Goal: Transaction & Acquisition: Book appointment/travel/reservation

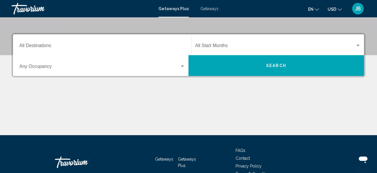
scroll to position [80, 0]
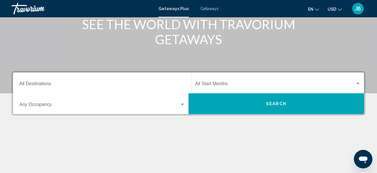
click at [43, 84] on input "Destination All Destinations" at bounding box center [102, 84] width 166 height 5
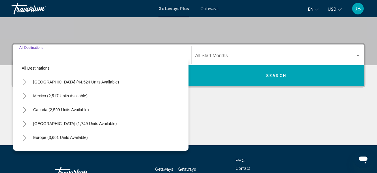
scroll to position [132, 0]
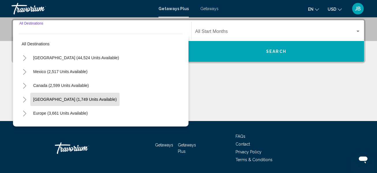
click at [102, 98] on span "[GEOGRAPHIC_DATA] (1,749 units available)" at bounding box center [74, 99] width 83 height 5
type input "**********"
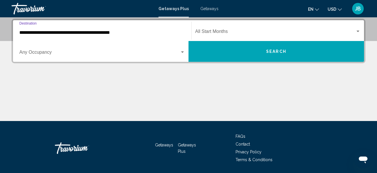
click at [291, 31] on span "Search widget" at bounding box center [275, 32] width 160 height 5
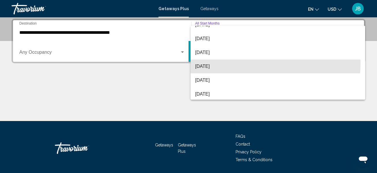
scroll to position [34, 0]
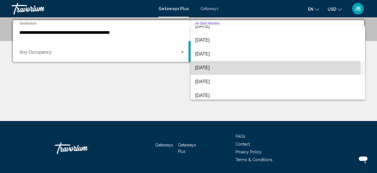
click at [239, 68] on span "[DATE]" at bounding box center [277, 68] width 165 height 14
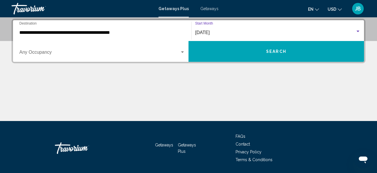
click at [318, 56] on button "Search" at bounding box center [275, 51] width 175 height 21
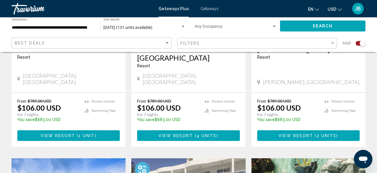
scroll to position [322, 0]
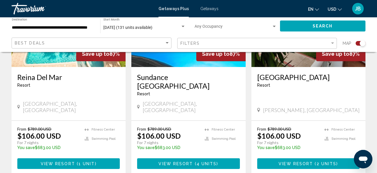
scroll to position [0, 0]
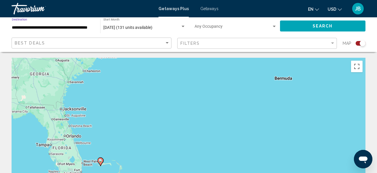
click at [60, 29] on input "**********" at bounding box center [53, 27] width 82 height 5
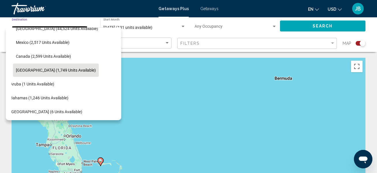
scroll to position [0, 10]
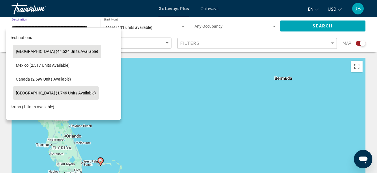
click at [76, 47] on button "[GEOGRAPHIC_DATA] (44,524 units available)" at bounding box center [57, 51] width 88 height 13
type input "**********"
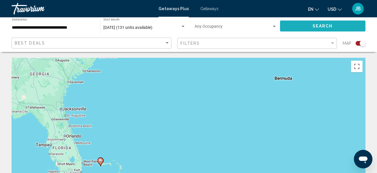
click at [311, 27] on button "Search" at bounding box center [323, 25] width 86 height 11
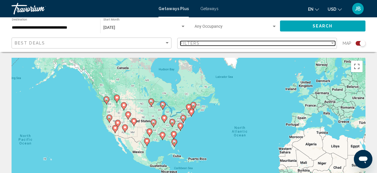
click at [324, 42] on div "Filters" at bounding box center [255, 43] width 150 height 5
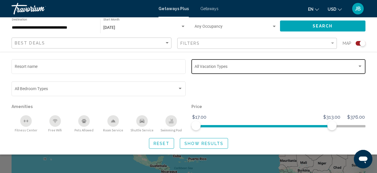
click at [304, 67] on span "Search widget" at bounding box center [275, 67] width 163 height 5
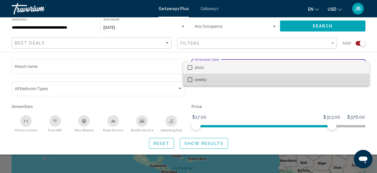
click at [255, 77] on span "weekly" at bounding box center [279, 80] width 170 height 12
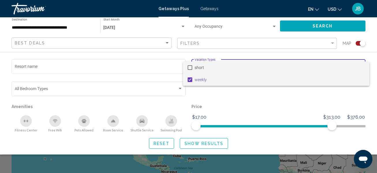
click at [243, 67] on span "short" at bounding box center [279, 67] width 170 height 12
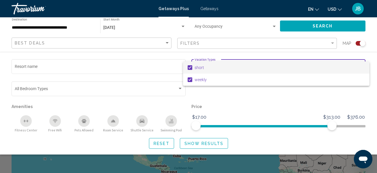
click at [212, 143] on div at bounding box center [188, 86] width 377 height 173
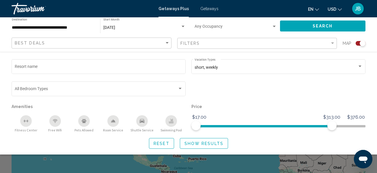
click at [346, 24] on button "Search" at bounding box center [323, 25] width 86 height 11
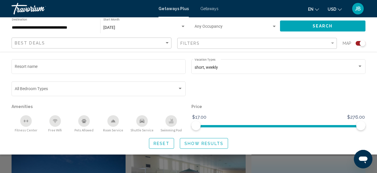
scroll to position [105, 0]
click at [217, 144] on span "Show Results" at bounding box center [203, 143] width 39 height 5
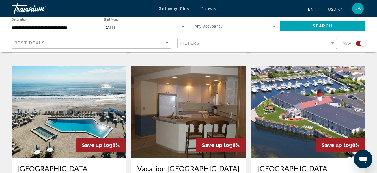
scroll to position [815, 0]
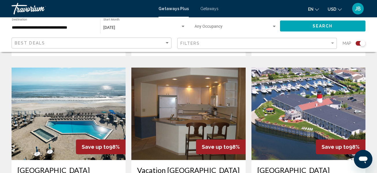
click at [25, 105] on img "Main content" at bounding box center [69, 113] width 114 height 92
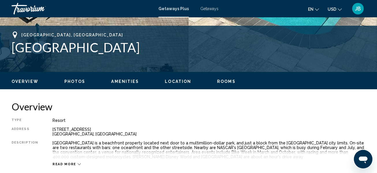
scroll to position [219, 0]
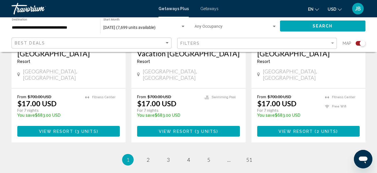
scroll to position [941, 0]
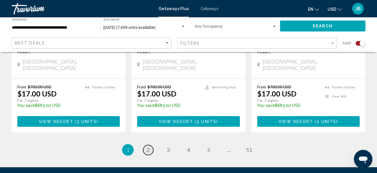
click at [149, 145] on link "page 2" at bounding box center [148, 150] width 10 height 10
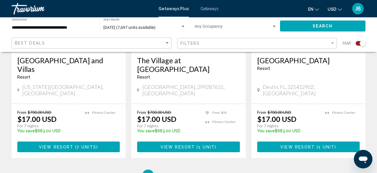
scroll to position [934, 0]
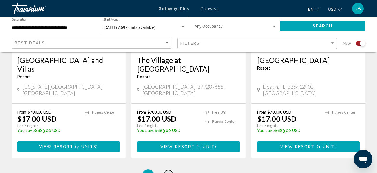
click at [167, 172] on span "3" at bounding box center [168, 175] width 3 height 6
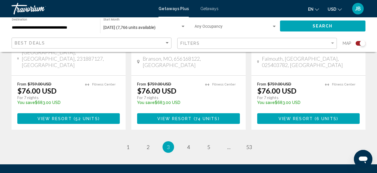
scroll to position [966, 0]
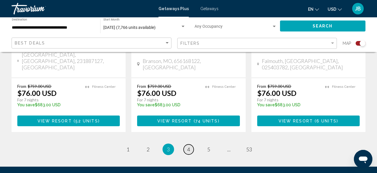
click at [185, 144] on link "page 4" at bounding box center [188, 149] width 10 height 10
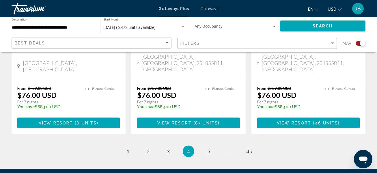
scroll to position [983, 0]
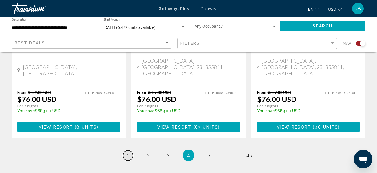
click at [128, 152] on span "1" at bounding box center [127, 155] width 3 height 6
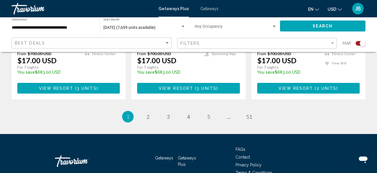
scroll to position [971, 0]
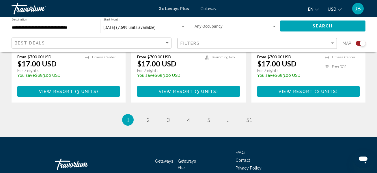
click at [152, 114] on ul "1 / 51 You're on page 1 page 2 page 3 page 4 page 5 page ... page 51" at bounding box center [189, 120] width 354 height 12
click at [149, 115] on link "page 2" at bounding box center [148, 120] width 10 height 10
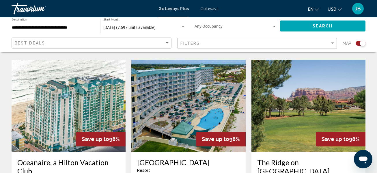
scroll to position [635, 0]
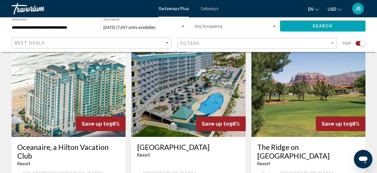
click at [38, 104] on img "Main content" at bounding box center [69, 90] width 114 height 92
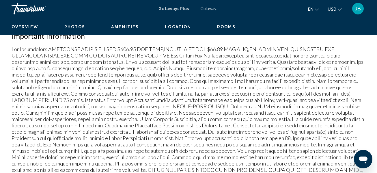
scroll to position [68, 0]
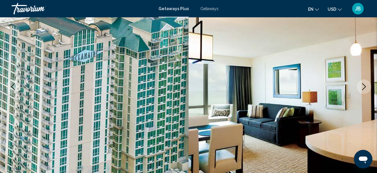
click at [357, 83] on button "Next image" at bounding box center [364, 86] width 14 height 14
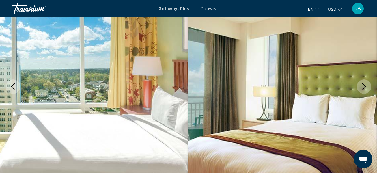
click at [366, 88] on icon "Next image" at bounding box center [363, 86] width 7 height 7
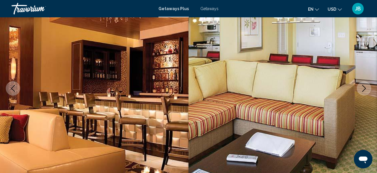
scroll to position [65, 0]
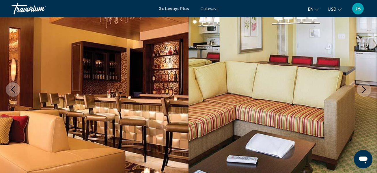
click at [365, 87] on icon "Next image" at bounding box center [363, 89] width 7 height 7
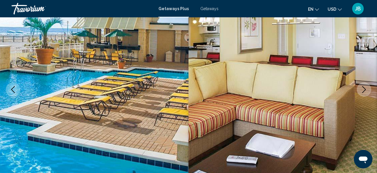
click at [363, 86] on icon "Next image" at bounding box center [363, 89] width 7 height 7
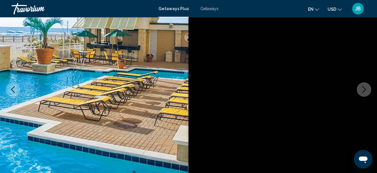
click at [364, 88] on icon "Next image" at bounding box center [363, 89] width 7 height 7
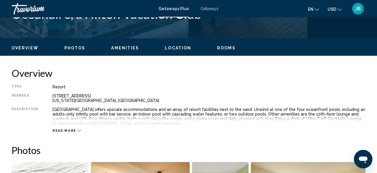
scroll to position [252, 0]
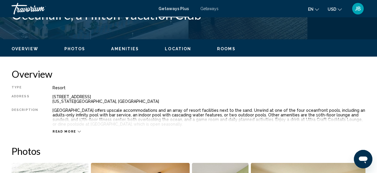
click at [69, 131] on span "Read more" at bounding box center [64, 132] width 24 height 4
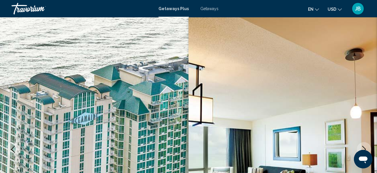
scroll to position [0, 0]
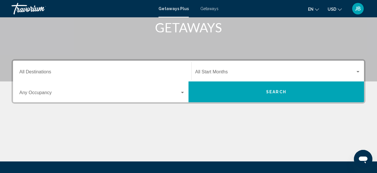
click at [79, 66] on div "Destination All Destinations" at bounding box center [102, 71] width 166 height 18
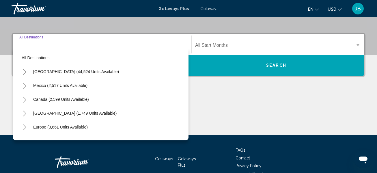
scroll to position [132, 0]
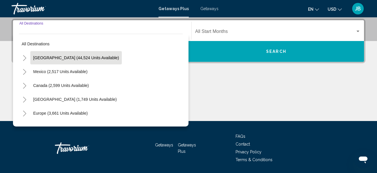
click at [73, 58] on span "[GEOGRAPHIC_DATA] (44,524 units available)" at bounding box center [76, 57] width 86 height 5
type input "**********"
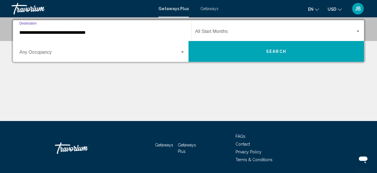
click at [298, 30] on span "Search widget" at bounding box center [275, 32] width 160 height 5
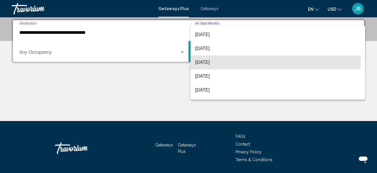
scroll to position [34, 0]
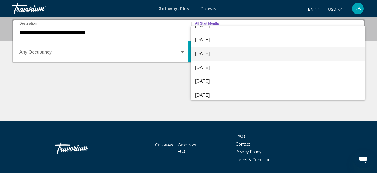
click at [234, 52] on span "[DATE]" at bounding box center [277, 54] width 165 height 14
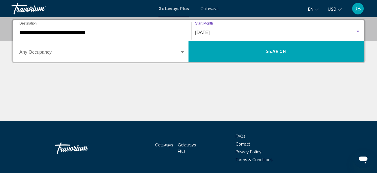
click at [320, 55] on button "Search" at bounding box center [275, 51] width 175 height 21
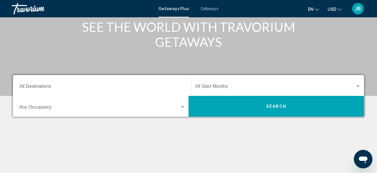
click at [40, 85] on input "Destination All Destinations" at bounding box center [102, 87] width 166 height 5
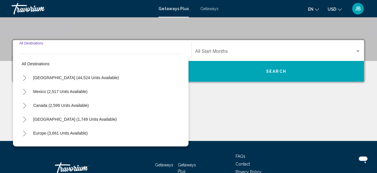
scroll to position [132, 0]
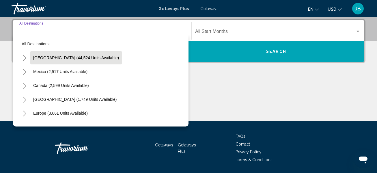
click at [86, 57] on span "[GEOGRAPHIC_DATA] (44,524 units available)" at bounding box center [76, 57] width 86 height 5
type input "**********"
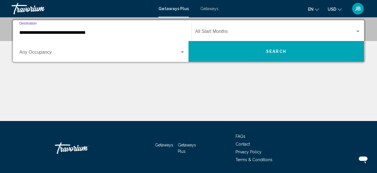
click at [304, 30] on span "Search widget" at bounding box center [275, 32] width 160 height 5
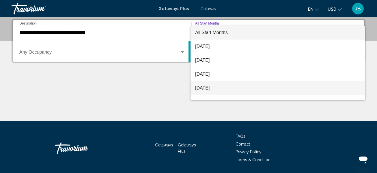
click at [224, 89] on span "[DATE]" at bounding box center [277, 88] width 165 height 14
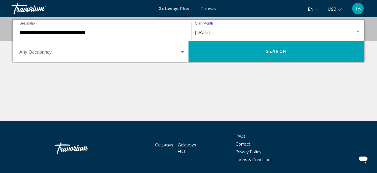
click at [324, 55] on button "Search" at bounding box center [275, 51] width 175 height 21
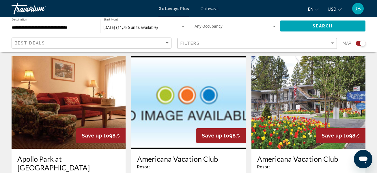
scroll to position [192, 0]
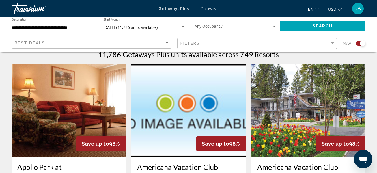
click at [60, 162] on h3 "Apollo Park at Vail" at bounding box center [68, 170] width 102 height 17
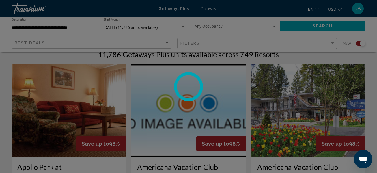
scroll to position [68, 0]
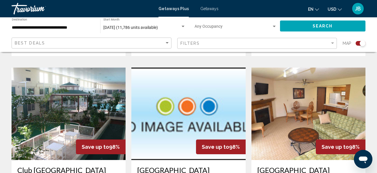
scroll to position [400, 0]
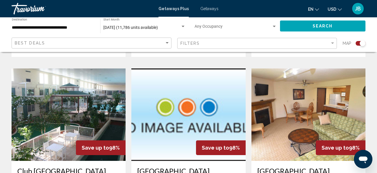
click at [47, 104] on img "Main content" at bounding box center [69, 114] width 114 height 92
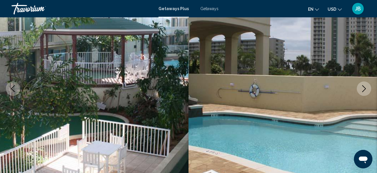
scroll to position [58, 0]
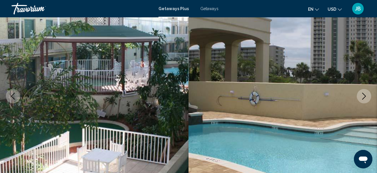
click at [361, 93] on icon "Next image" at bounding box center [363, 96] width 7 height 7
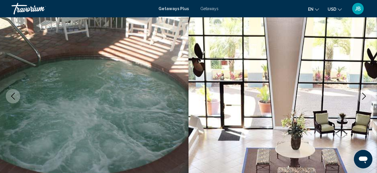
click at [363, 97] on icon "Next image" at bounding box center [363, 96] width 7 height 7
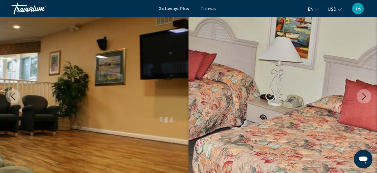
click at [360, 96] on button "Next image" at bounding box center [364, 96] width 14 height 14
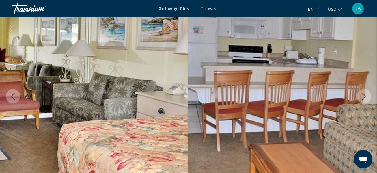
click at [361, 100] on button "Next image" at bounding box center [364, 96] width 14 height 14
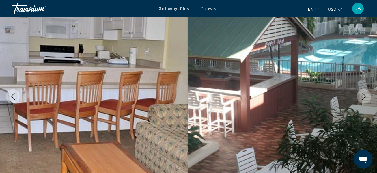
click at [362, 96] on icon "Next image" at bounding box center [363, 96] width 7 height 7
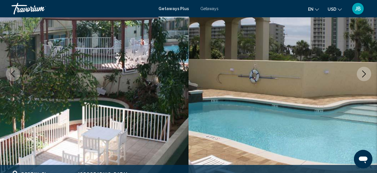
scroll to position [0, 0]
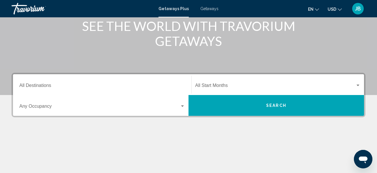
scroll to position [78, 0]
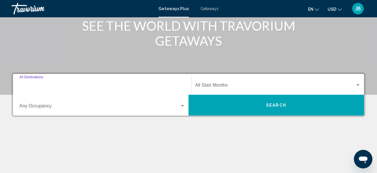
click at [34, 84] on input "Destination All Destinations" at bounding box center [102, 86] width 166 height 5
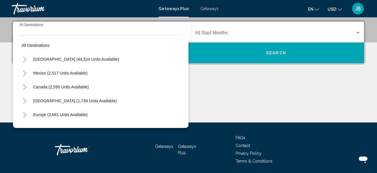
scroll to position [132, 0]
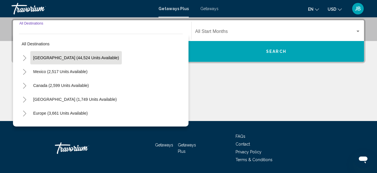
click at [47, 58] on span "[GEOGRAPHIC_DATA] (44,524 units available)" at bounding box center [76, 57] width 86 height 5
type input "**********"
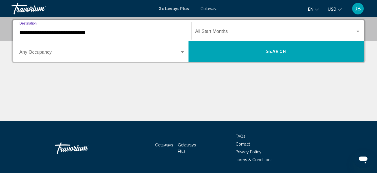
click at [236, 28] on div "Start Month All Start Months" at bounding box center [277, 31] width 165 height 18
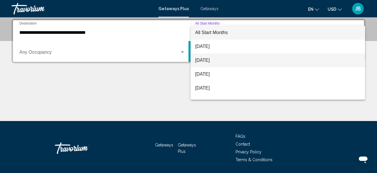
click at [216, 61] on span "[DATE]" at bounding box center [277, 60] width 165 height 14
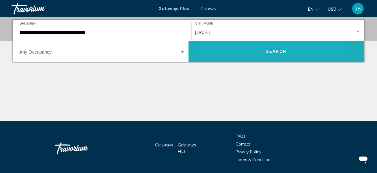
click at [244, 49] on button "Search" at bounding box center [275, 51] width 175 height 21
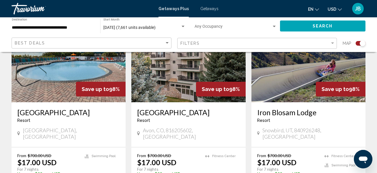
scroll to position [248, 0]
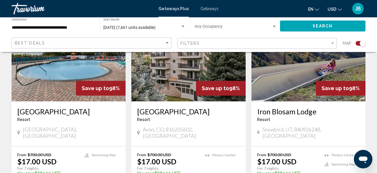
click at [363, 160] on icon "Open messaging window" at bounding box center [363, 159] width 9 height 7
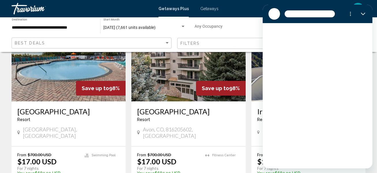
scroll to position [0, 0]
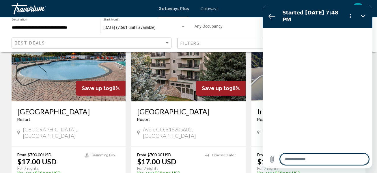
type textarea "*"
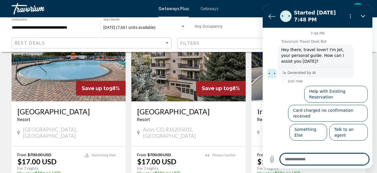
type textarea "*"
type textarea "**"
type textarea "*"
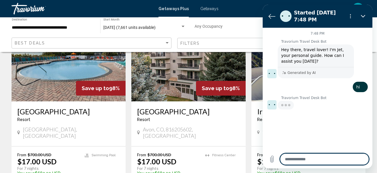
type textarea "*"
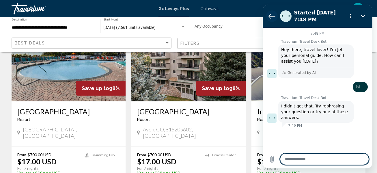
click at [271, 12] on button "Back to the conversation list" at bounding box center [272, 16] width 12 height 12
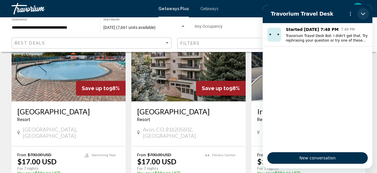
click at [360, 12] on button "Close" at bounding box center [363, 14] width 12 height 12
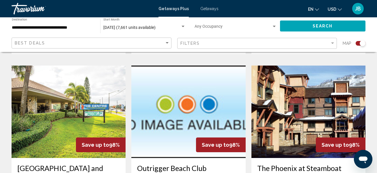
scroll to position [388, 0]
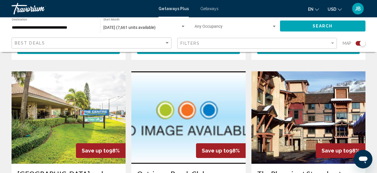
click at [202, 7] on span "Getaways" at bounding box center [209, 8] width 18 height 5
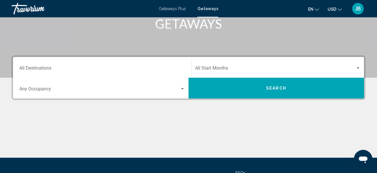
click at [48, 67] on input "Destination All Destinations" at bounding box center [102, 69] width 166 height 5
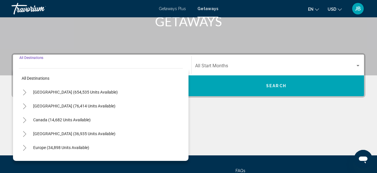
scroll to position [132, 0]
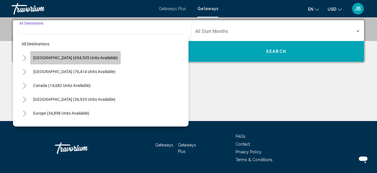
click at [83, 56] on span "United States (654,535 units available)" at bounding box center [75, 57] width 85 height 5
type input "**********"
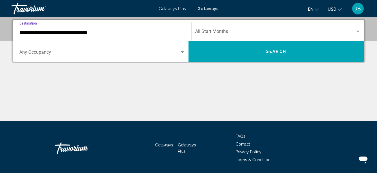
click at [265, 31] on span "Search widget" at bounding box center [275, 32] width 160 height 5
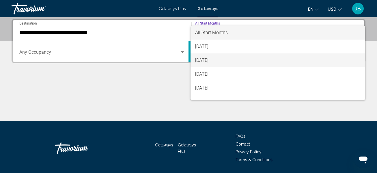
click at [225, 62] on span "[DATE]" at bounding box center [277, 60] width 165 height 14
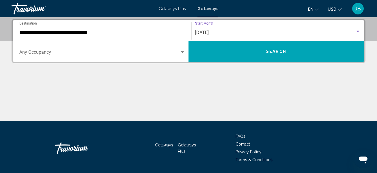
click at [304, 48] on button "Search" at bounding box center [275, 51] width 175 height 21
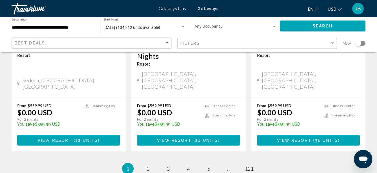
scroll to position [808, 0]
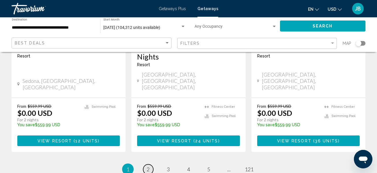
click at [148, 164] on link "page 2" at bounding box center [148, 169] width 10 height 10
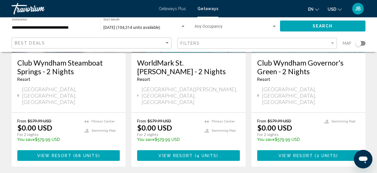
scroll to position [819, 0]
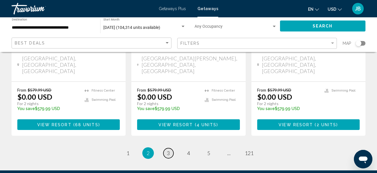
click at [173, 148] on link "page 3" at bounding box center [168, 153] width 10 height 10
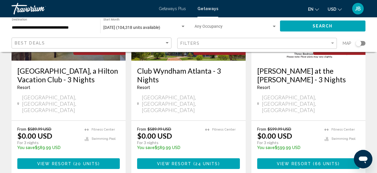
scroll to position [819, 0]
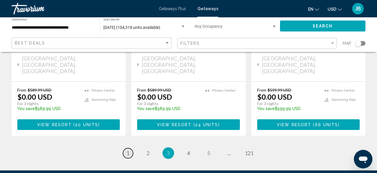
click at [132, 148] on link "page 1" at bounding box center [128, 153] width 10 height 10
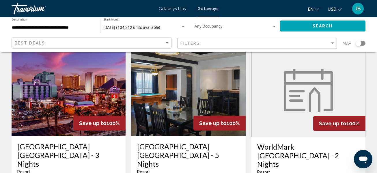
scroll to position [35, 0]
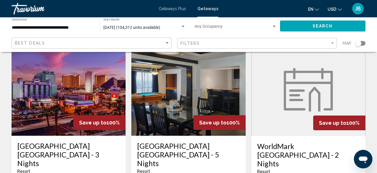
click at [315, 96] on img "Main content" at bounding box center [308, 89] width 49 height 43
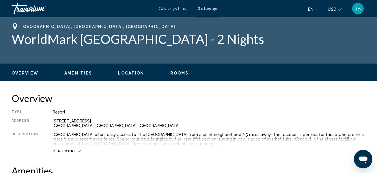
click at [180, 71] on span "Rooms" at bounding box center [179, 73] width 18 height 5
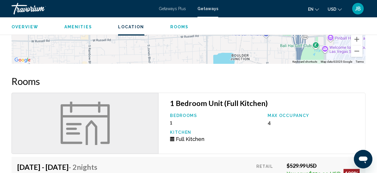
scroll to position [711, 0]
